Goal: Find specific page/section: Find specific page/section

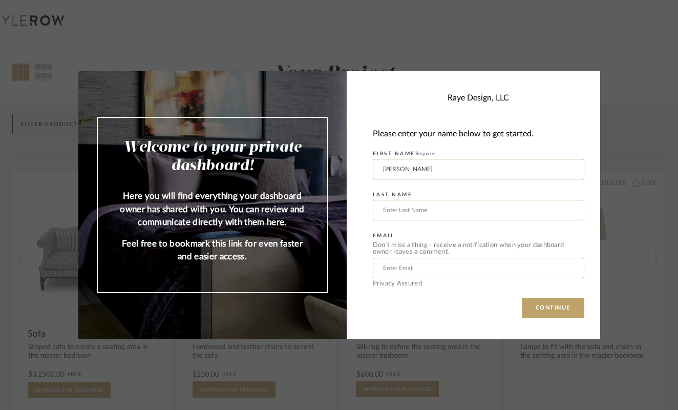
type input "Anna"
type input "Spoelhof"
type input "anna.spoelhof@gmail.com"
click at [538, 309] on button "CONTINUE" at bounding box center [553, 308] width 62 height 20
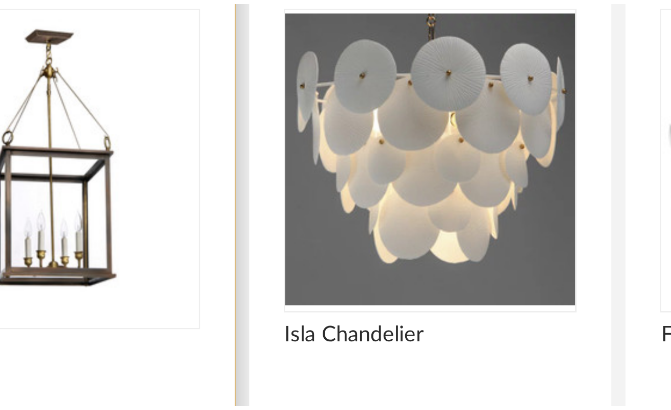
scroll to position [84, 0]
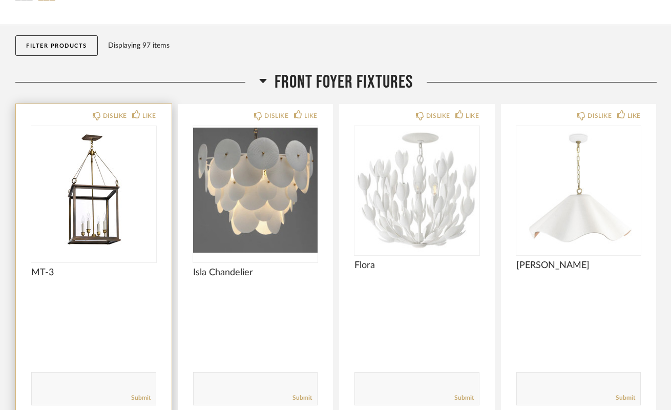
click at [120, 215] on img "0" at bounding box center [93, 190] width 125 height 128
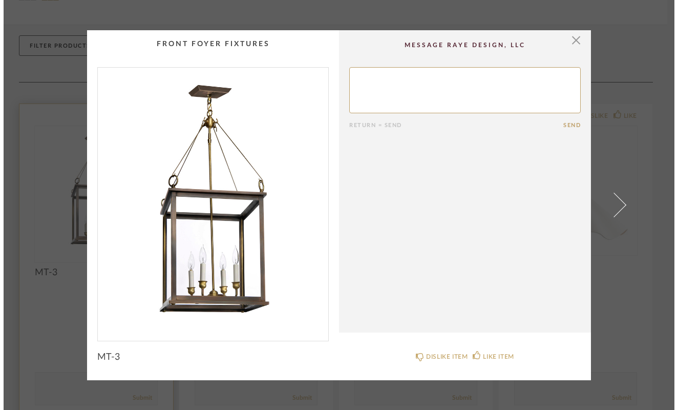
scroll to position [0, 0]
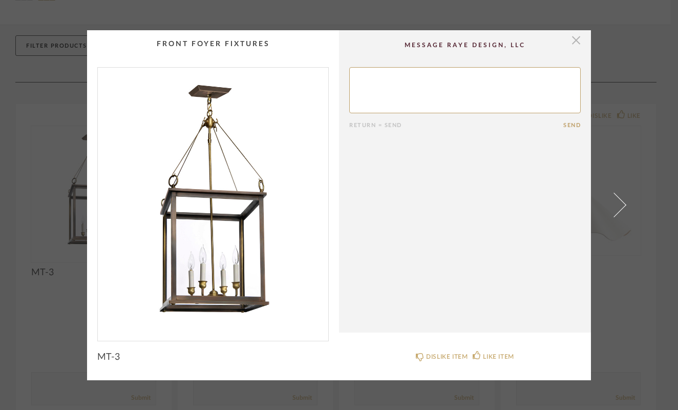
click at [577, 41] on span "button" at bounding box center [576, 40] width 20 height 20
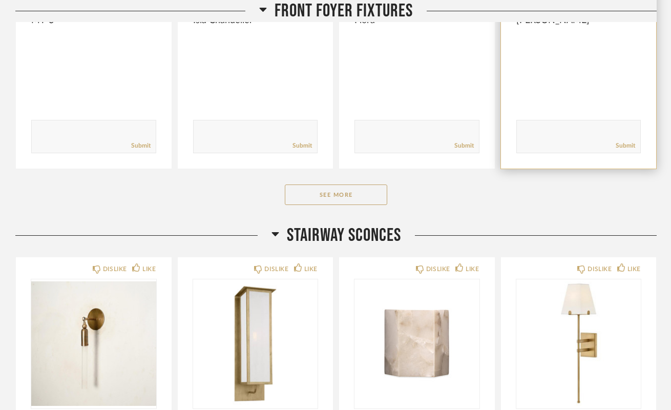
scroll to position [335, 0]
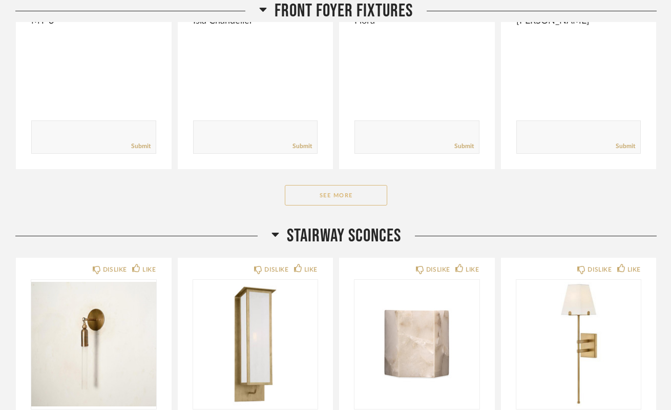
click at [375, 203] on button "See More" at bounding box center [336, 195] width 102 height 20
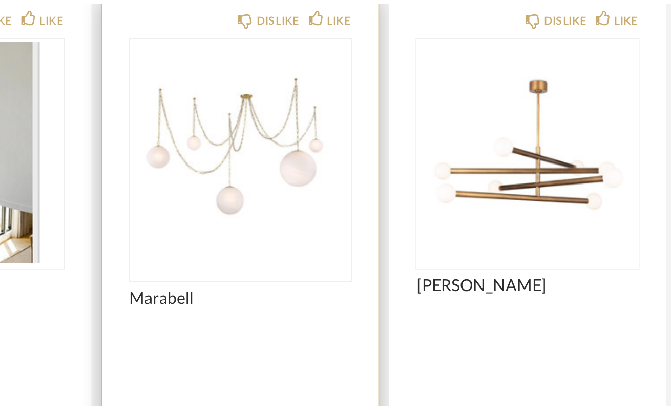
scroll to position [1203, 0]
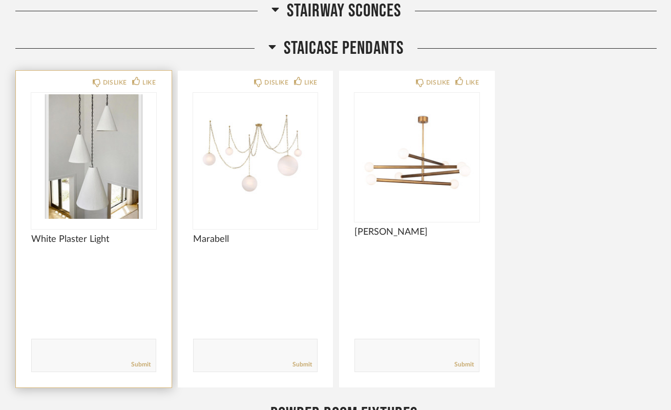
click at [57, 166] on img "0" at bounding box center [93, 157] width 125 height 128
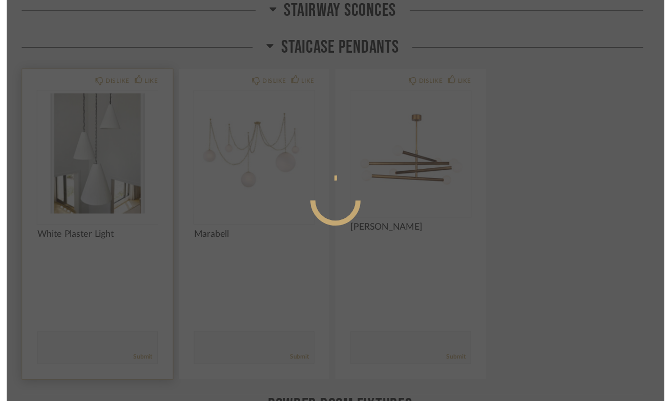
scroll to position [0, 0]
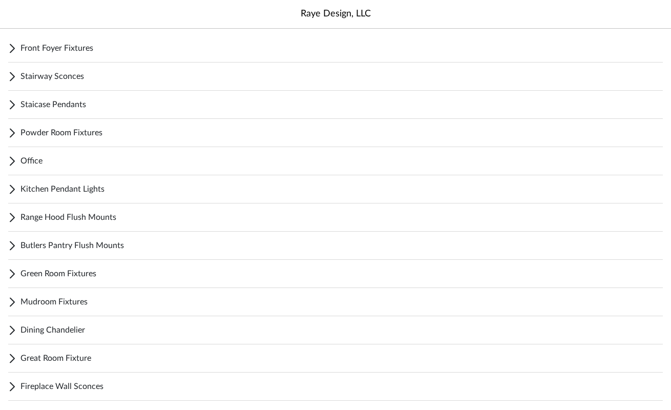
click at [5, 62] on cdk-accordion-item "Front Foyer Fixtures Dislike Like MT-3 Comment Dislike Like Isla Chandelier Com…" at bounding box center [335, 48] width 671 height 28
click at [13, 91] on div "Stairway Sconces" at bounding box center [335, 76] width 654 height 28
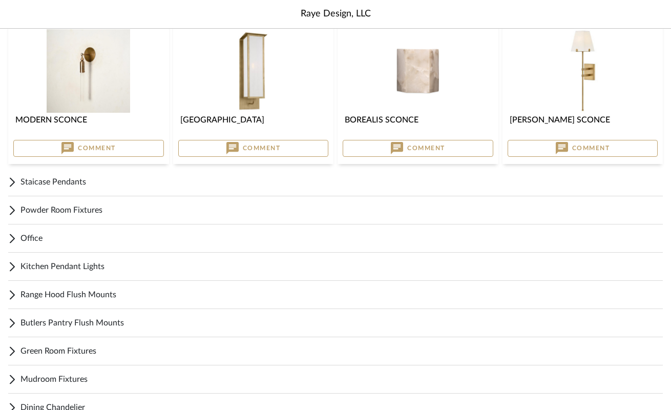
scroll to position [151, 0]
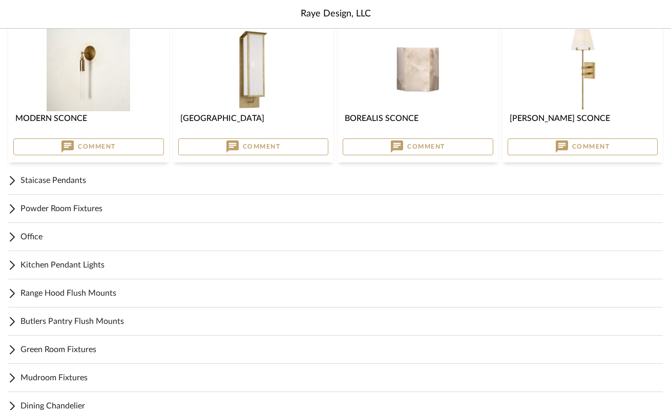
click at [16, 213] on div "Powder Room Fixtures" at bounding box center [335, 209] width 654 height 28
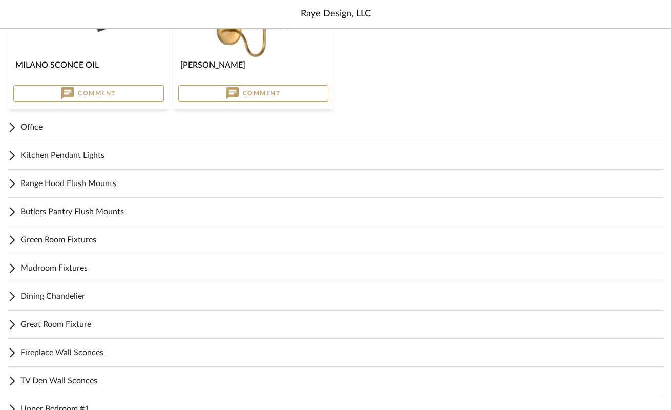
scroll to position [589, 0]
click at [322, 132] on span "Office" at bounding box center [341, 128] width 642 height 12
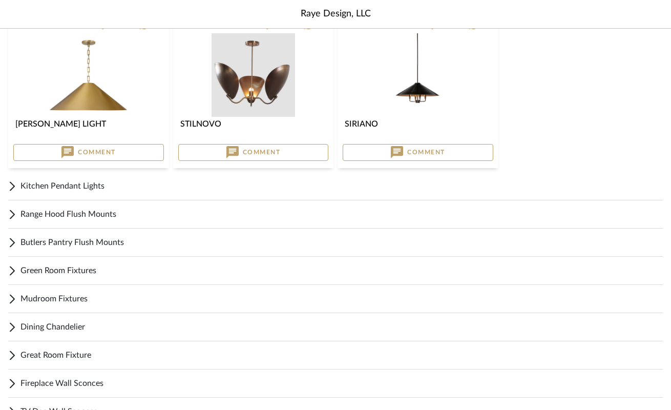
scroll to position [726, 0]
click at [134, 178] on div "Kitchen Pendant Lights" at bounding box center [335, 187] width 654 height 28
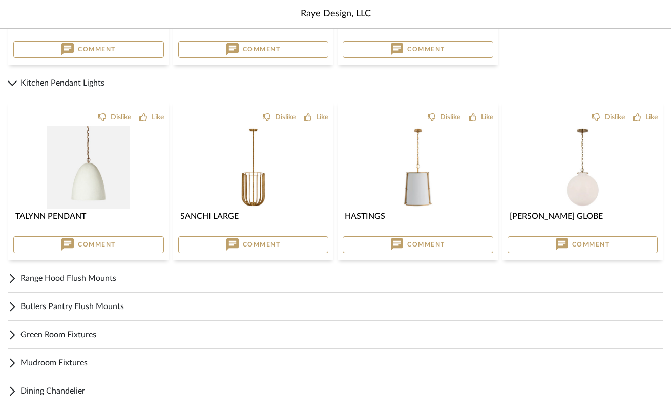
scroll to position [830, 0]
click at [59, 86] on span "Kitchen Pendant Lights" at bounding box center [341, 82] width 642 height 12
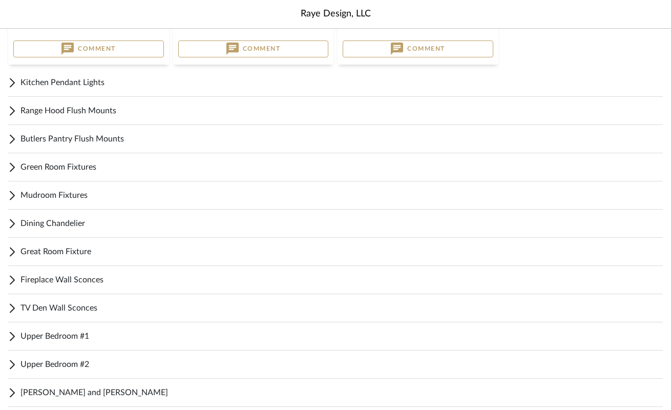
click at [56, 104] on span "Range Hood Flush Mounts" at bounding box center [341, 110] width 642 height 12
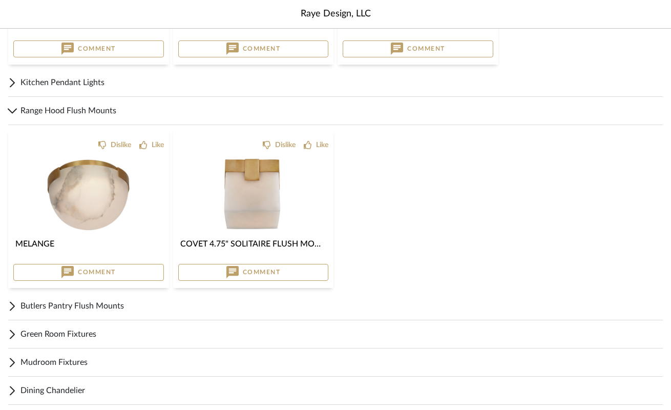
click at [56, 104] on span "Range Hood Flush Mounts" at bounding box center [341, 110] width 642 height 12
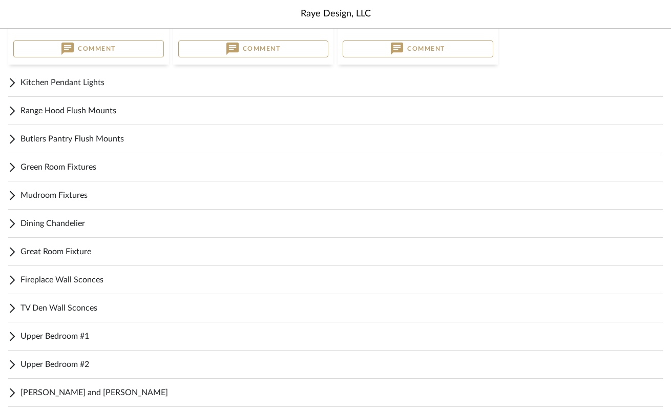
click at [50, 132] on div "Butlers Pantry Flush Mounts" at bounding box center [335, 139] width 654 height 28
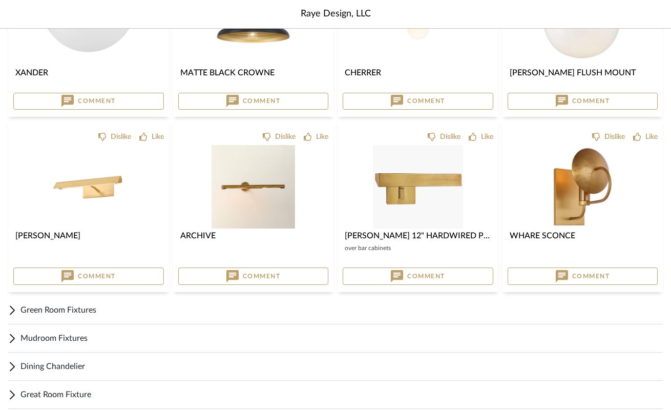
scroll to position [1190, 0]
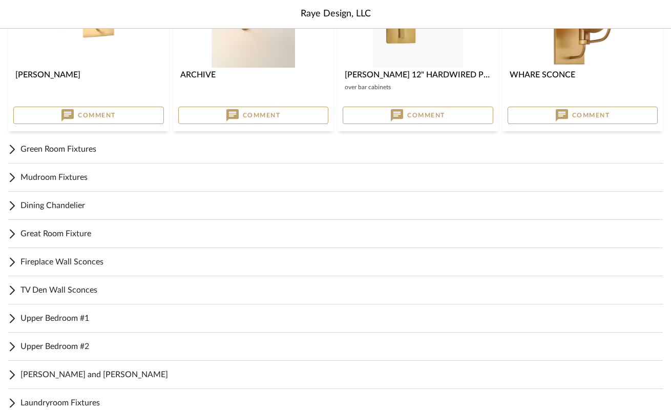
click at [43, 155] on span "Green Room Fixtures" at bounding box center [341, 149] width 642 height 12
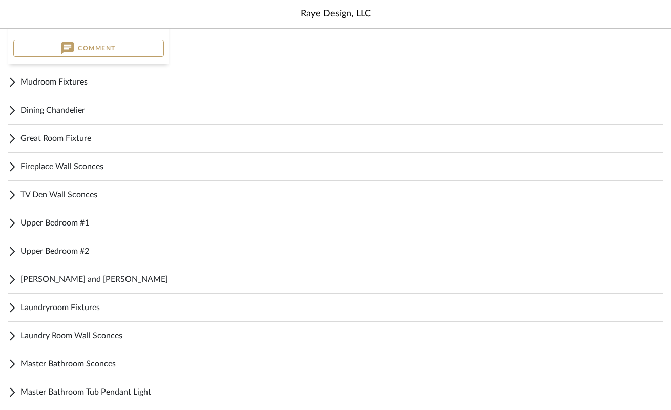
scroll to position [1736, 0]
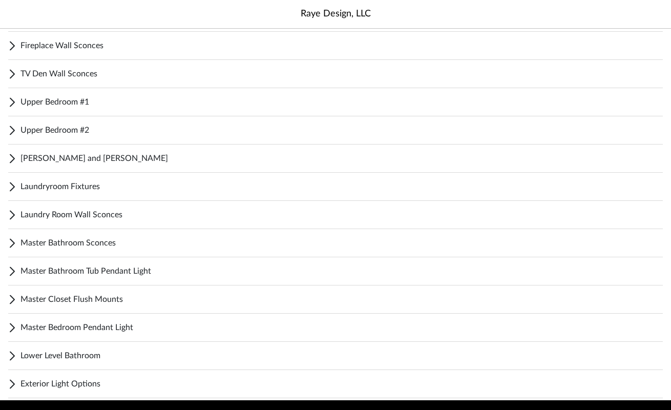
click at [45, 386] on span "Exterior Light Options" at bounding box center [341, 383] width 642 height 12
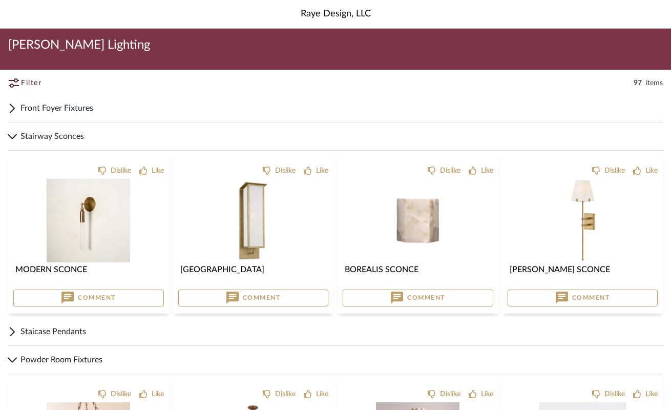
scroll to position [0, 0]
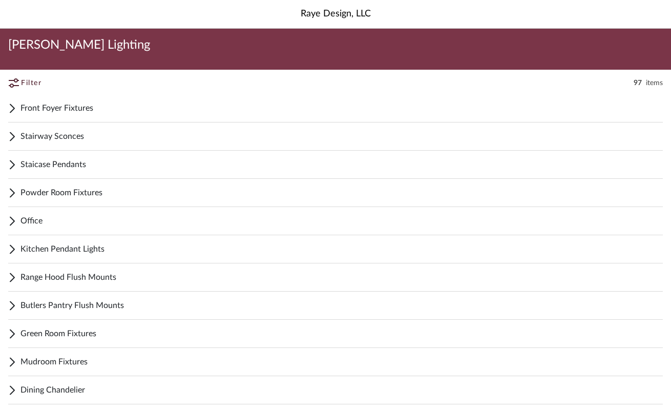
click at [37, 61] on div "[PERSON_NAME] Lighting" at bounding box center [335, 49] width 671 height 41
click at [39, 43] on span "[PERSON_NAME] Lighting" at bounding box center [79, 45] width 142 height 16
click at [36, 84] on span "Filter" at bounding box center [31, 83] width 20 height 11
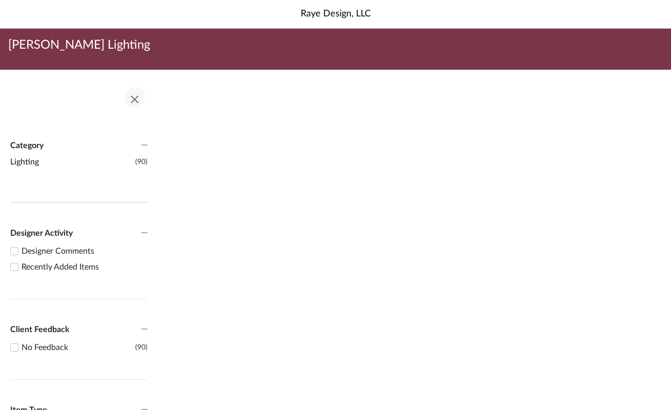
click at [133, 104] on span "button" at bounding box center [134, 97] width 25 height 25
